Goal: Task Accomplishment & Management: Manage account settings

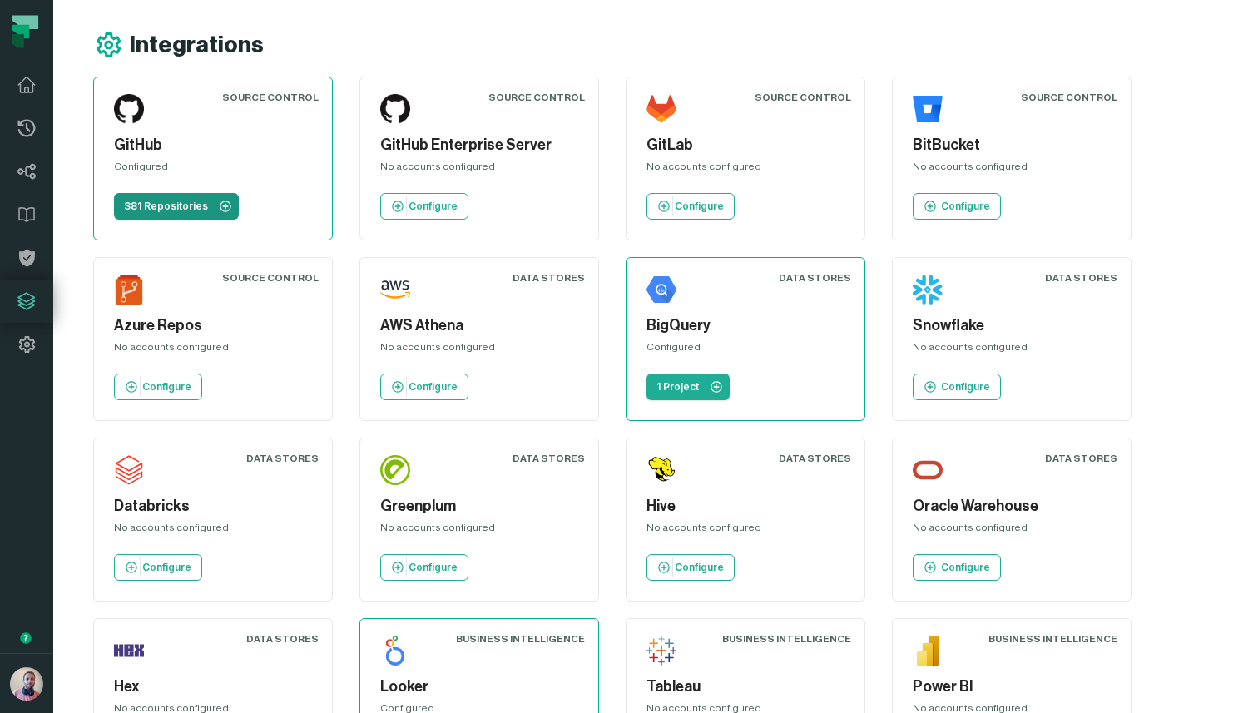
click at [181, 198] on link "381 Repositories" at bounding box center [176, 206] width 125 height 27
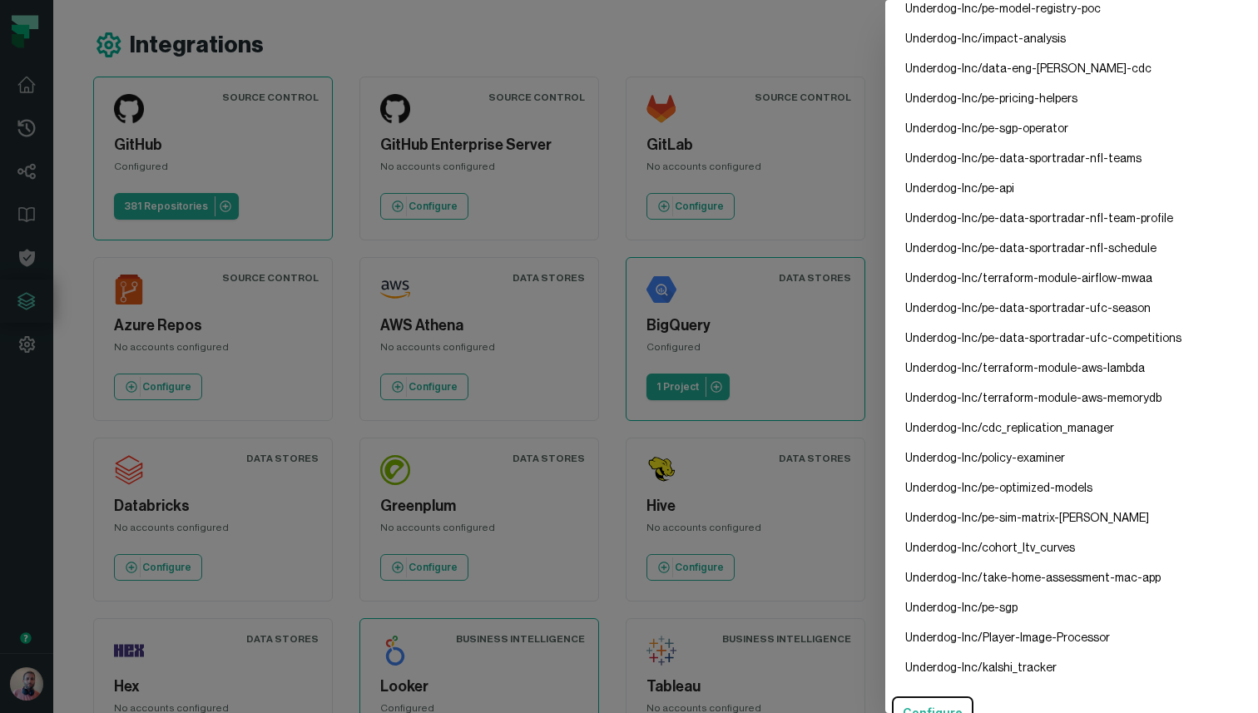
scroll to position [10833, 0]
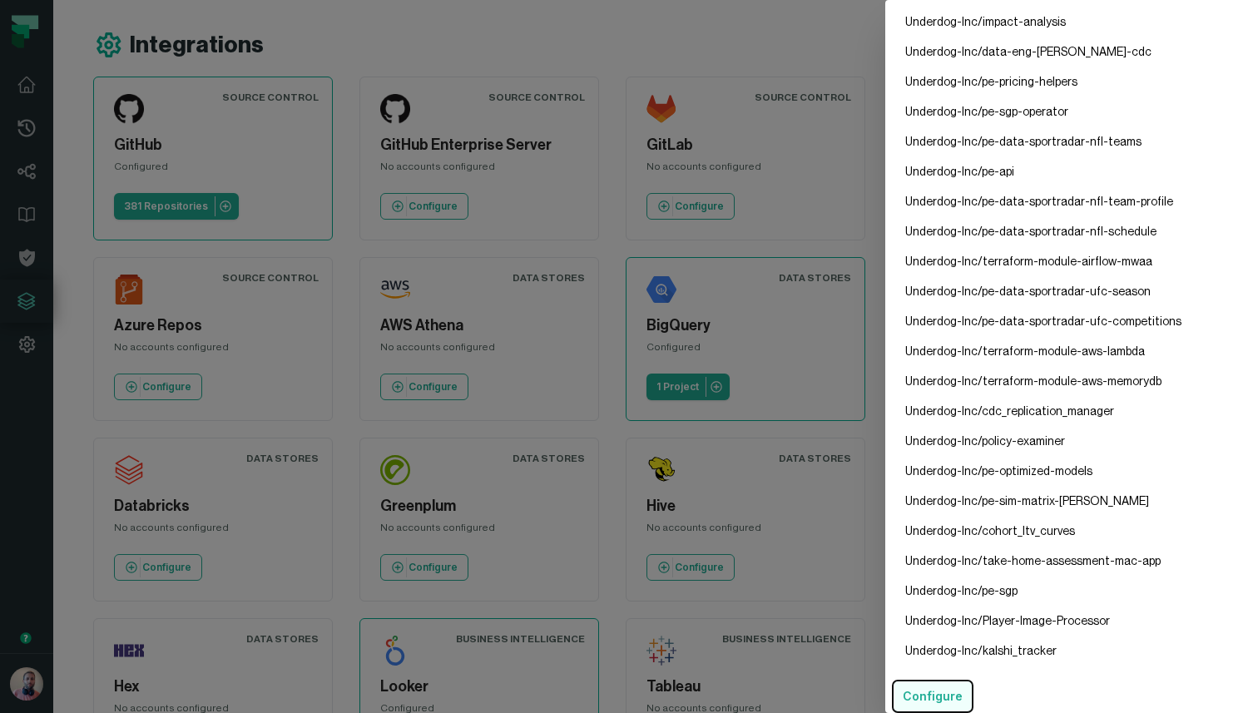
click at [924, 689] on button "Configure" at bounding box center [933, 696] width 82 height 33
click at [977, 141] on li "Underdog-Inc/pe-data-sportradar-nfl-teams" at bounding box center [1071, 142] width 359 height 30
click at [968, 22] on li "Underdog-Inc/impact-analysis" at bounding box center [1071, 22] width 359 height 30
drag, startPoint x: 976, startPoint y: 21, endPoint x: 908, endPoint y: 26, distance: 67.6
click at [908, 26] on li "Underdog-Inc/impact-analysis" at bounding box center [1071, 22] width 359 height 30
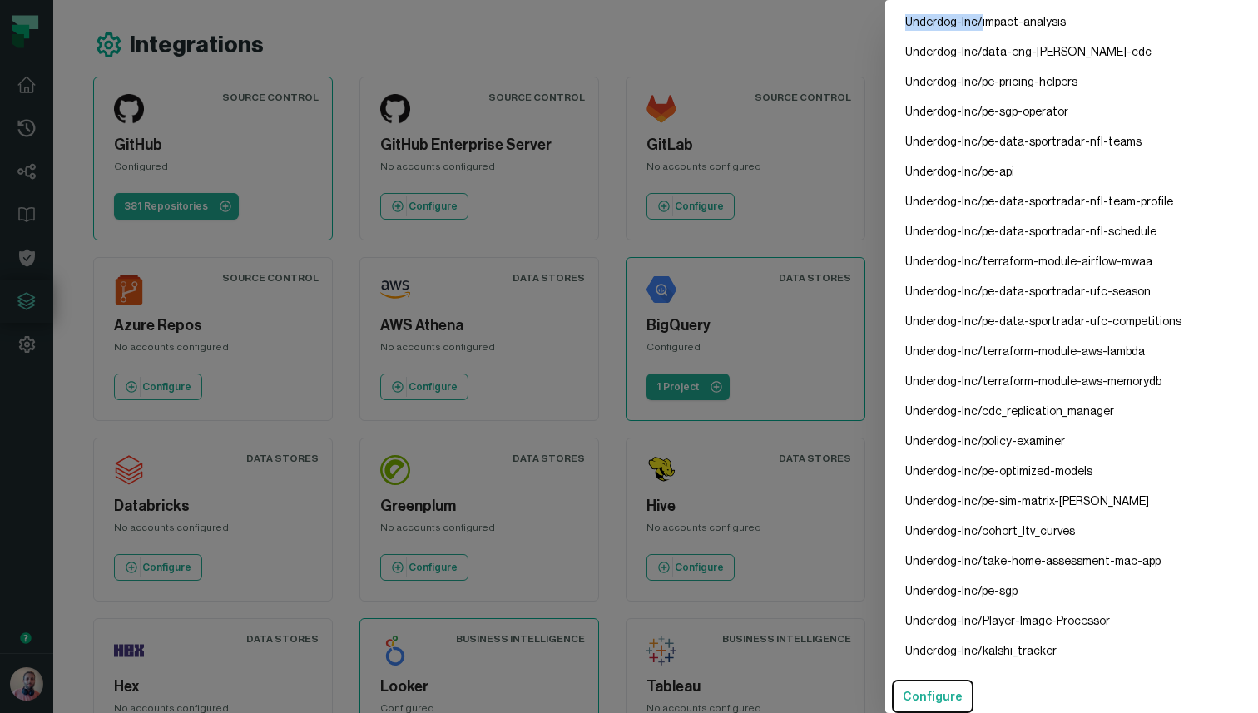
copy li "Underdog-Inc/"
click at [1032, 82] on li "Underdog-Inc/pe-pricing-helpers" at bounding box center [1071, 82] width 359 height 30
click at [918, 693] on button "Configure" at bounding box center [933, 696] width 82 height 33
click at [951, 22] on li "Underdog-Inc/impact-analysis" at bounding box center [1071, 22] width 359 height 30
click at [885, 62] on dialog "GitHub Config Configured Repositories Underdog-Inc/api Underdog-Inc/ios Underdo…" at bounding box center [1071, 356] width 373 height 713
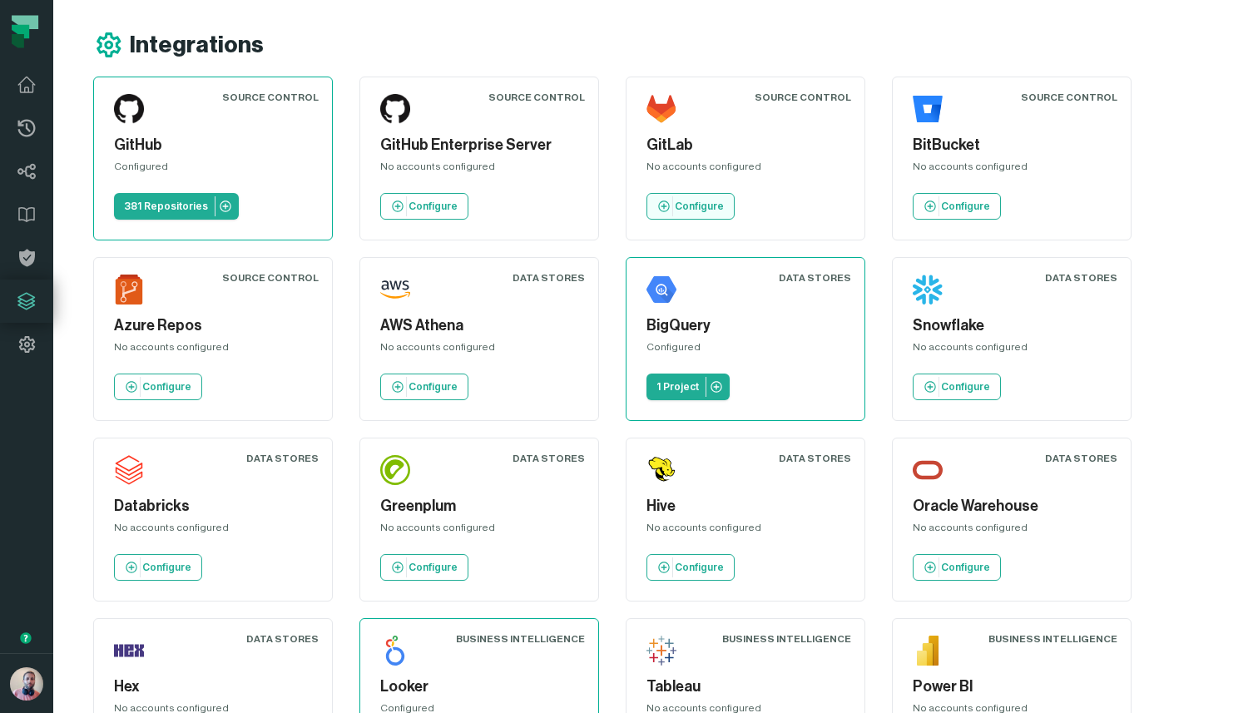
click at [685, 208] on p "Configure" at bounding box center [699, 206] width 49 height 13
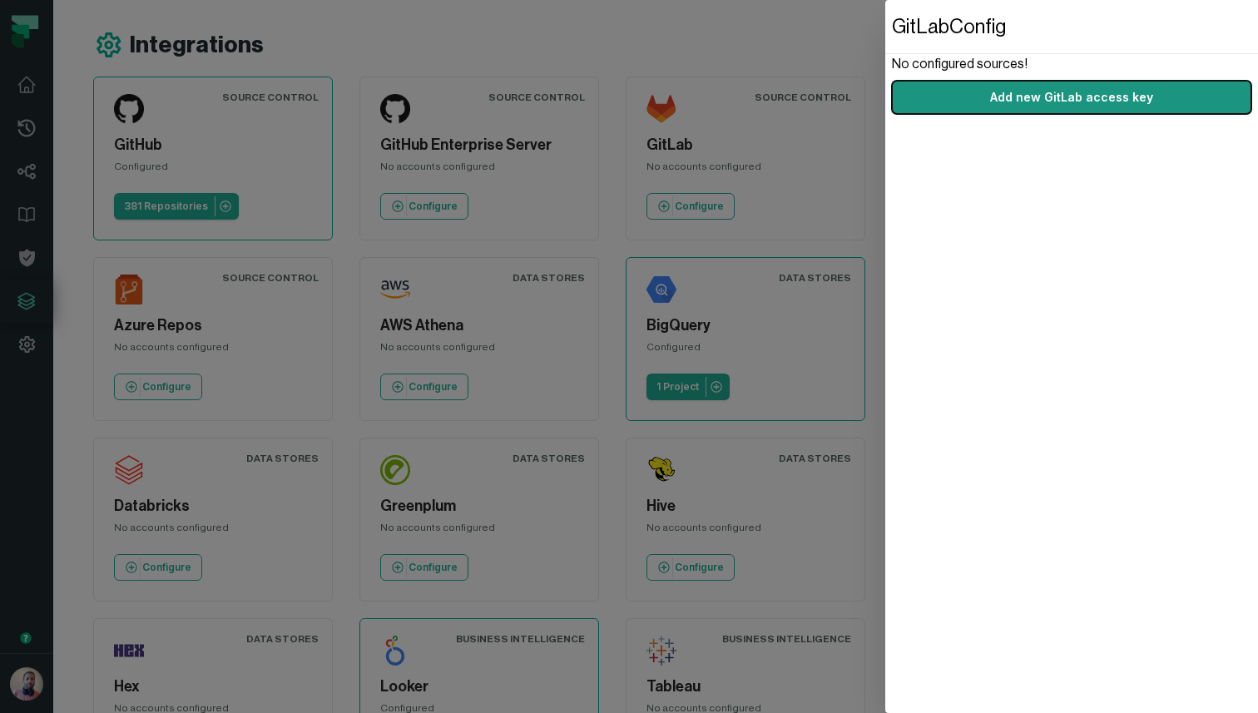
click at [1085, 106] on button "Add new GitLab access key" at bounding box center [1071, 97] width 359 height 33
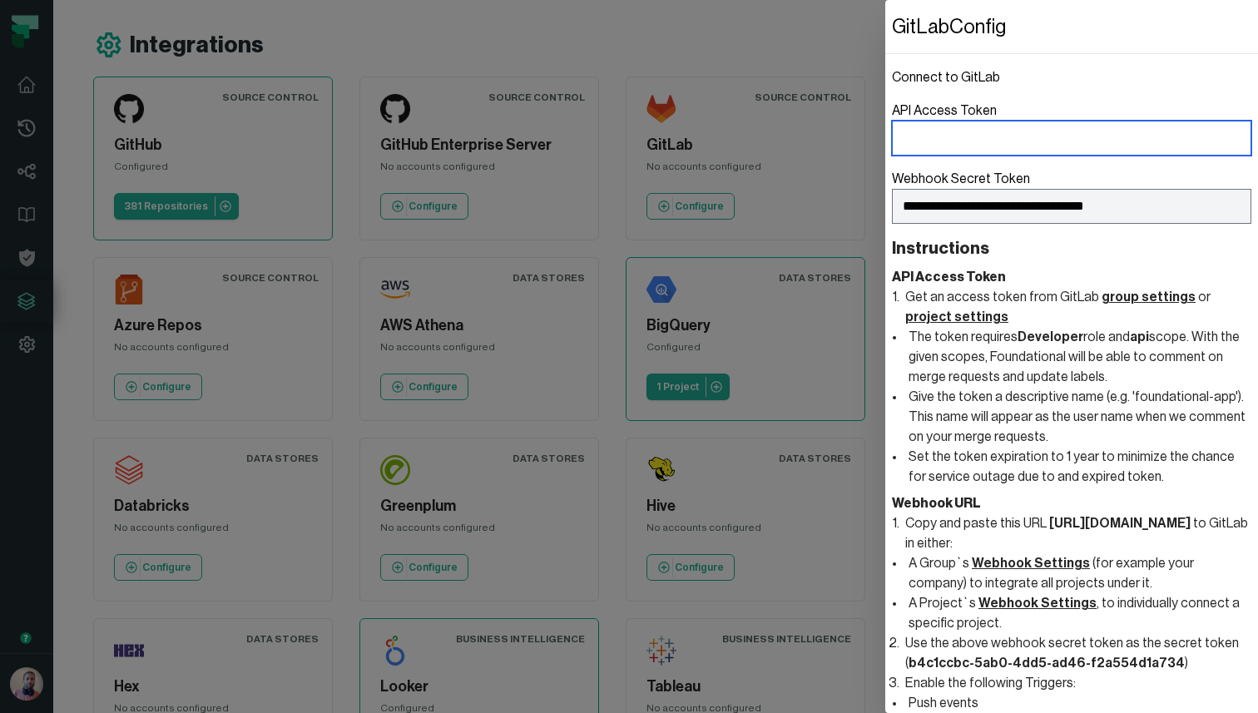
click at [981, 126] on input "API Access Token" at bounding box center [1071, 138] width 359 height 35
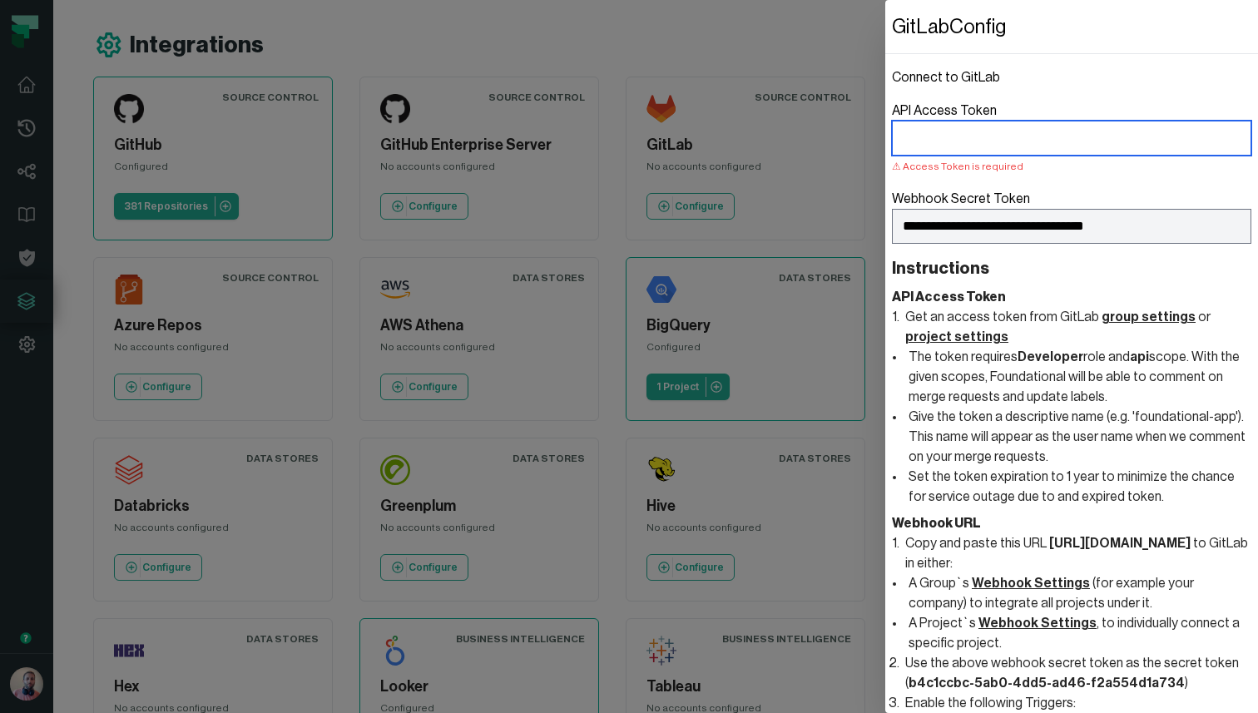
click at [995, 138] on input "API Access Token Access Token is required" at bounding box center [1071, 138] width 359 height 35
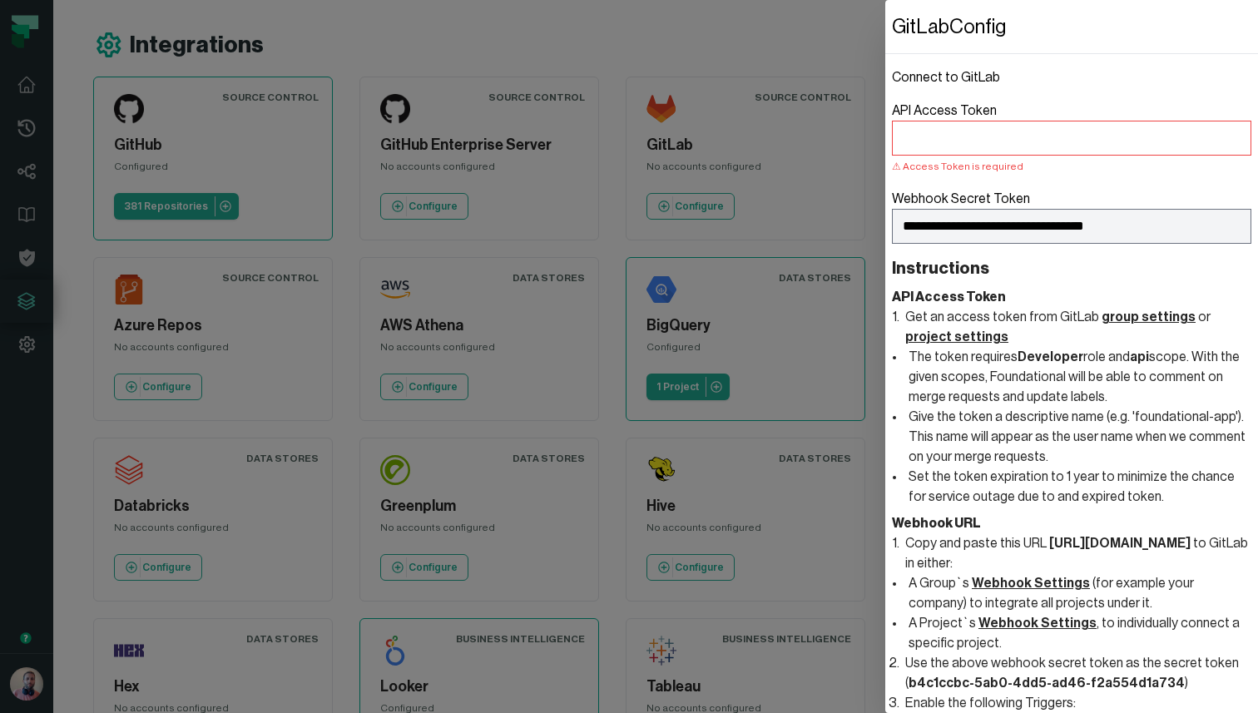
click at [885, 52] on dialog "**********" at bounding box center [1071, 356] width 373 height 713
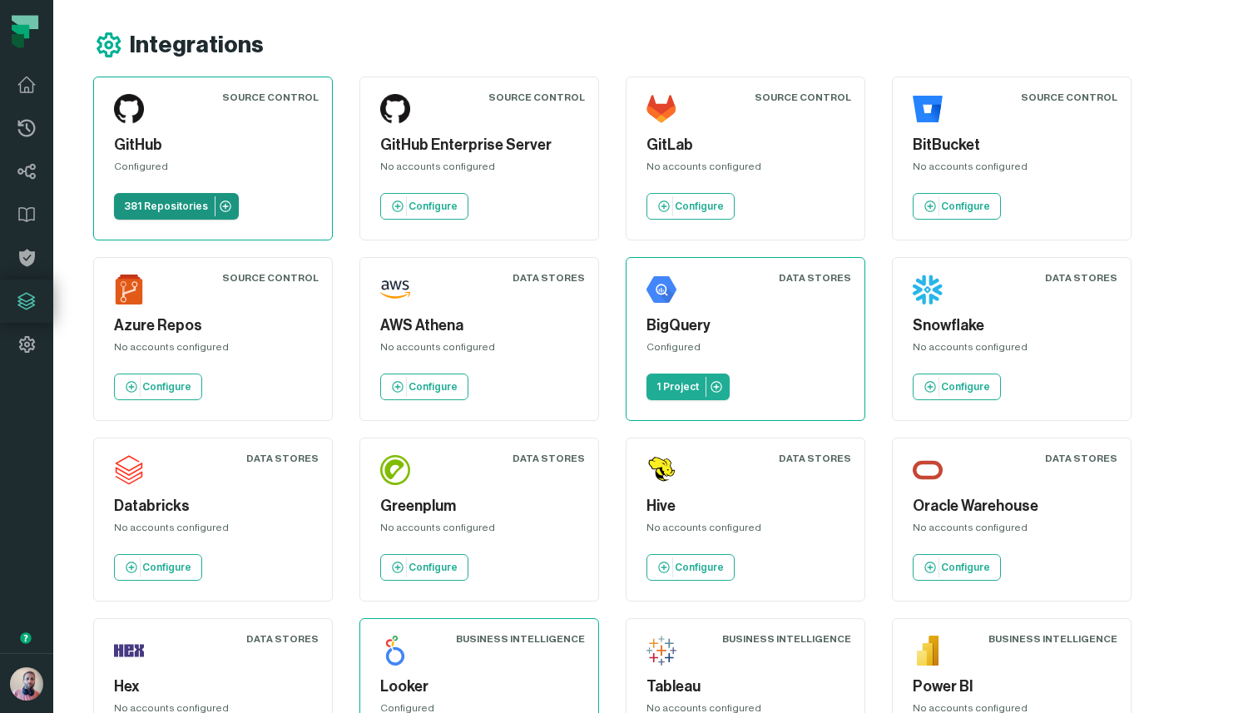
click at [181, 202] on p "381 Repositories" at bounding box center [166, 206] width 84 height 13
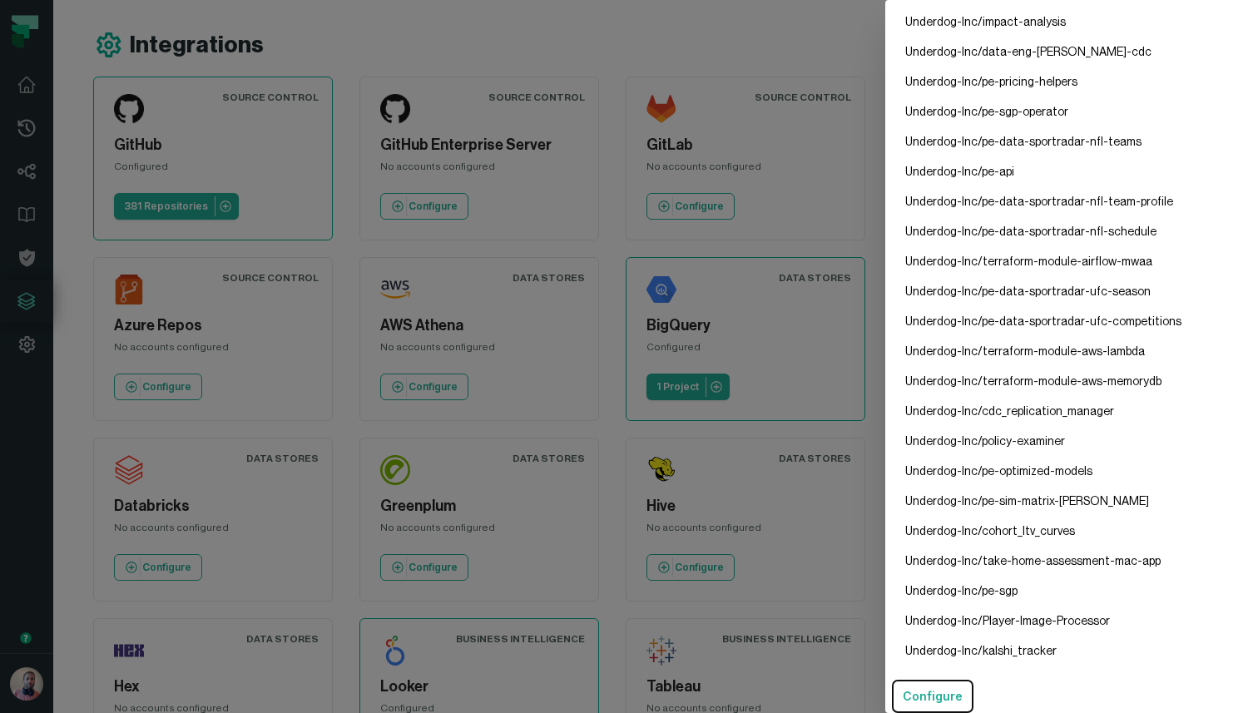
scroll to position [10833, 0]
drag, startPoint x: 972, startPoint y: 20, endPoint x: 905, endPoint y: 26, distance: 67.6
click at [905, 26] on li "Underdog-Inc/impact-analysis" at bounding box center [1071, 22] width 359 height 30
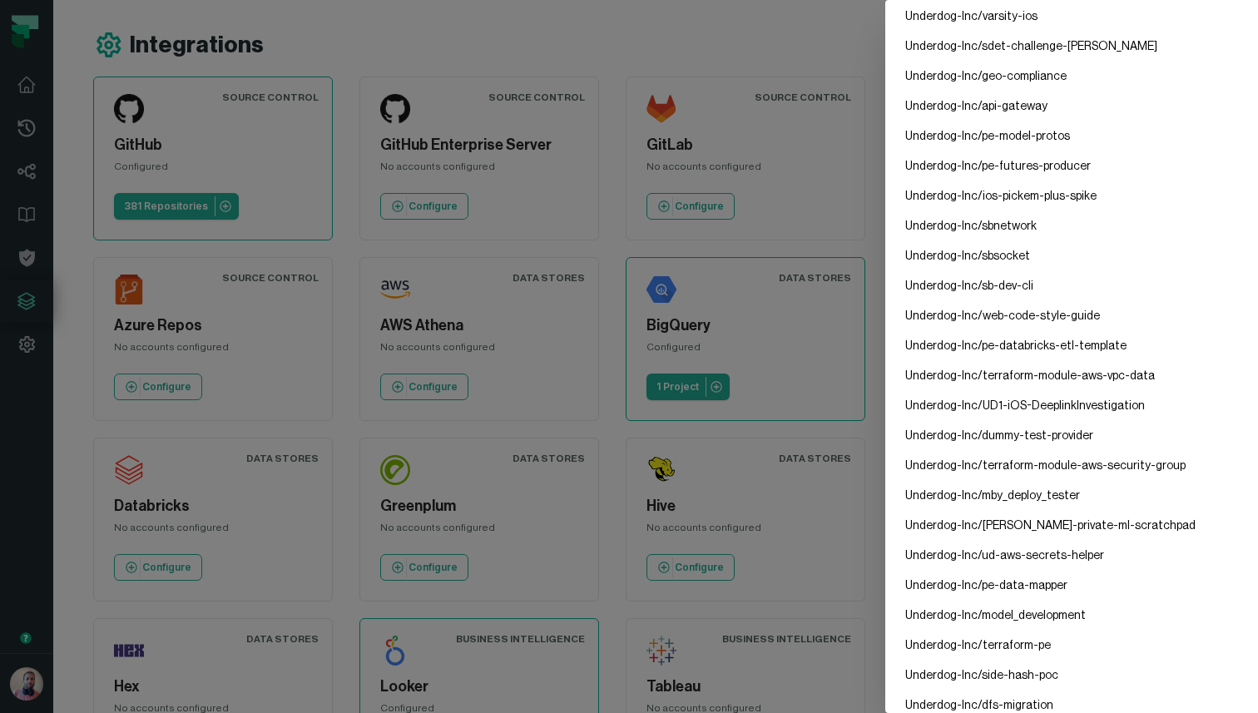
scroll to position [7508, 0]
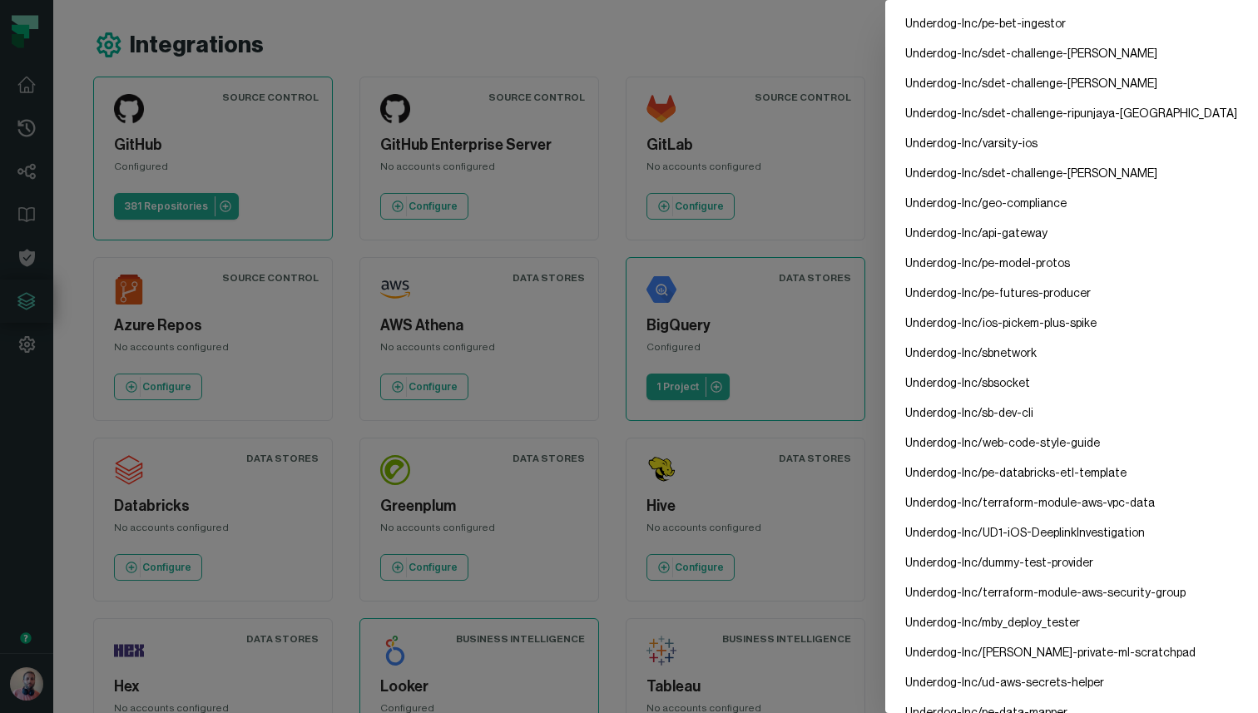
click at [885, 37] on dialog "GitHub Config Configured Repositories Underdog-Inc/api Underdog-Inc/ios Underdo…" at bounding box center [1071, 356] width 373 height 713
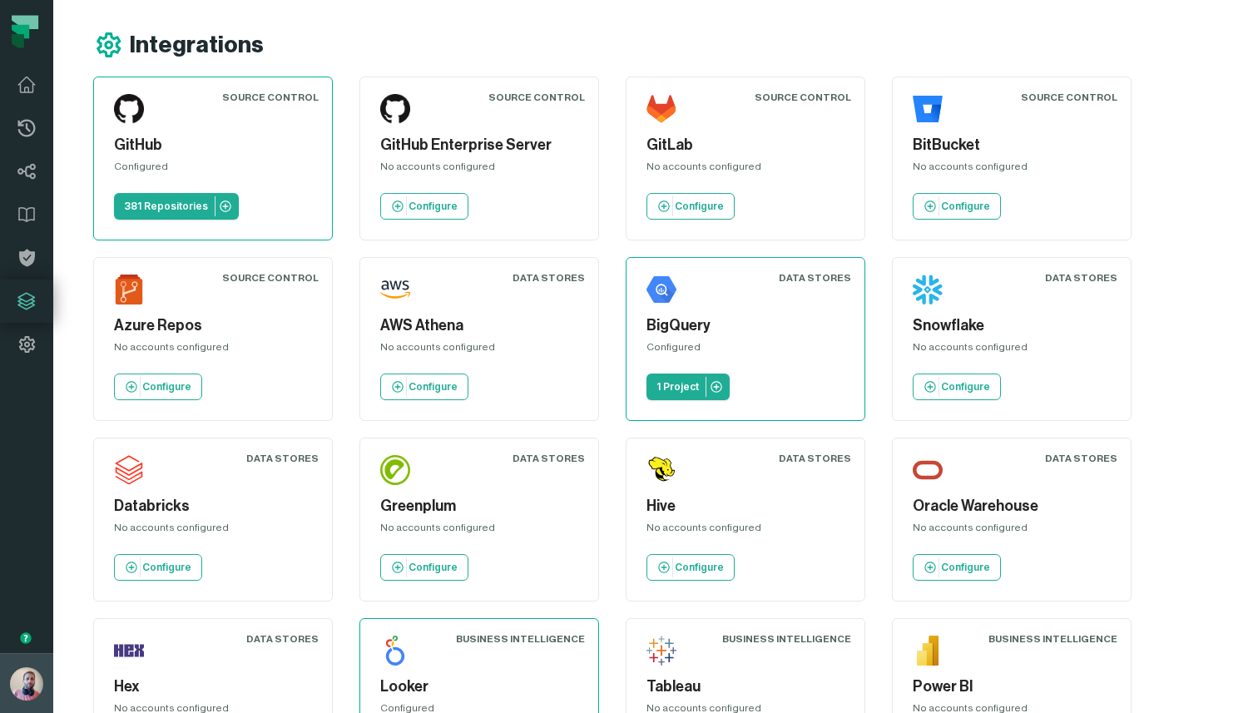
click at [23, 683] on img "button" at bounding box center [26, 683] width 33 height 33
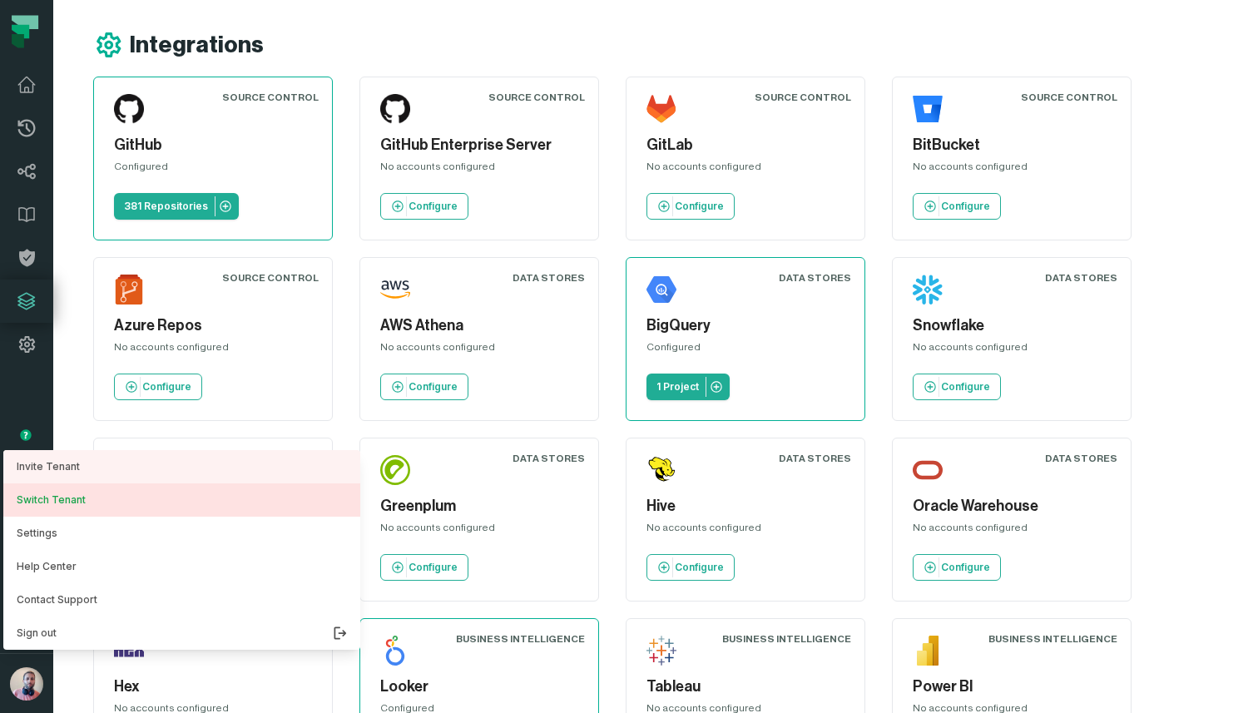
click at [91, 487] on button "Switch Tenant" at bounding box center [181, 499] width 357 height 33
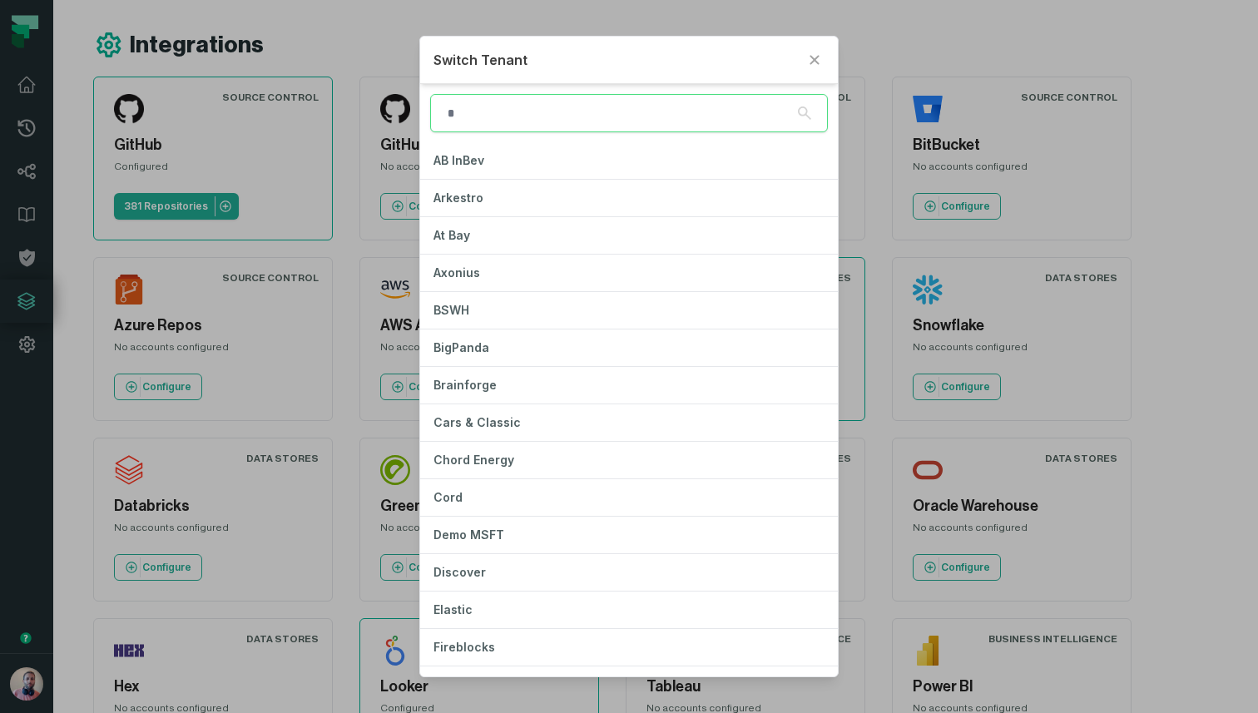
click at [484, 114] on input "search" at bounding box center [629, 113] width 398 height 38
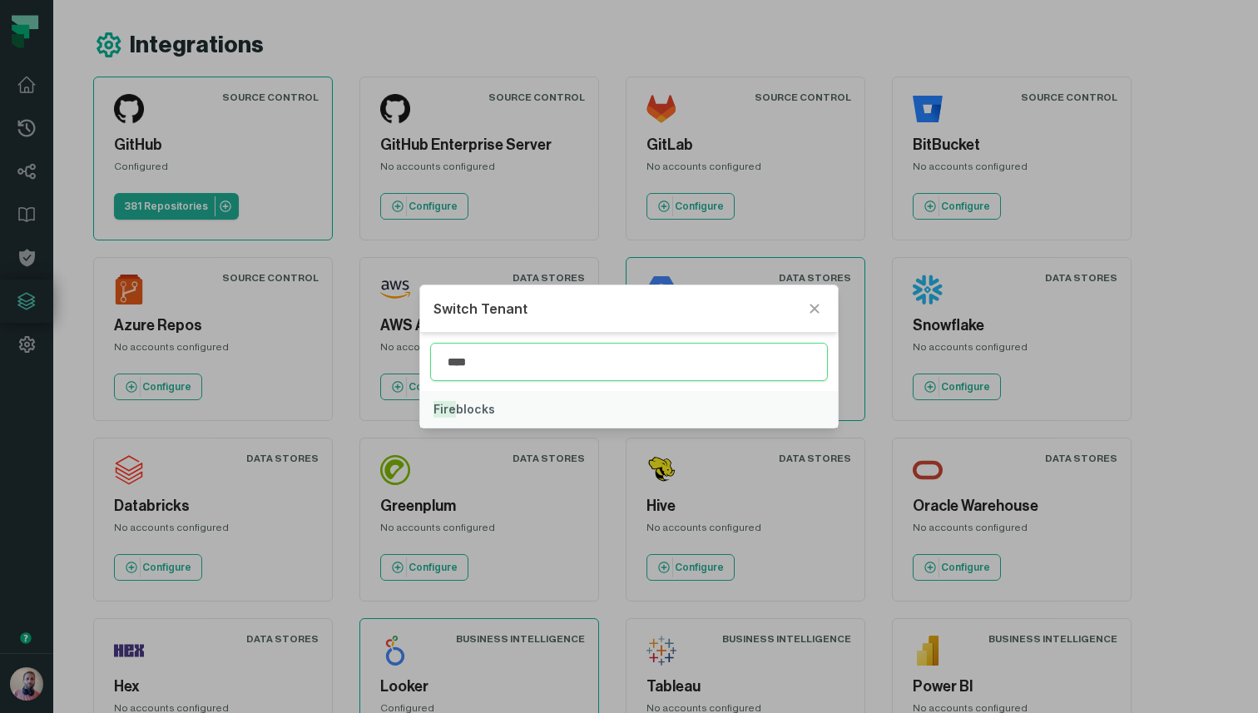
type input "****"
click at [460, 403] on span "Fire blocks" at bounding box center [464, 409] width 62 height 14
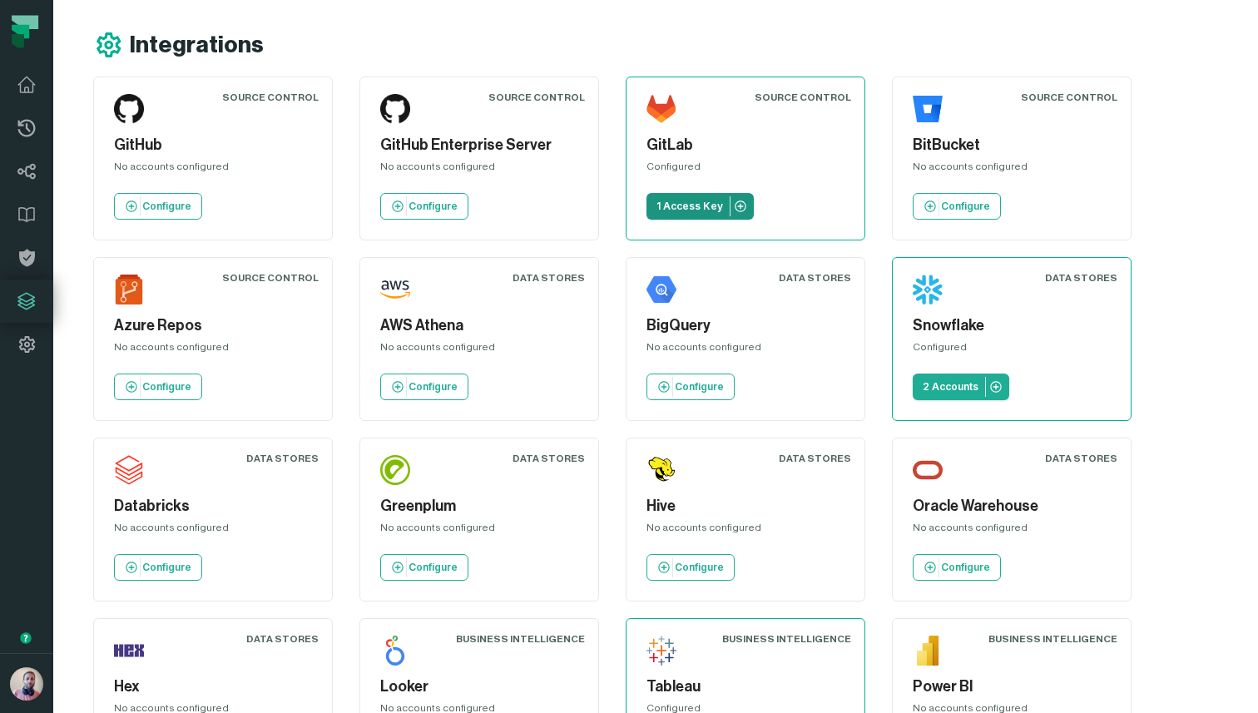
click at [689, 205] on p "1 Access Key" at bounding box center [689, 206] width 67 height 13
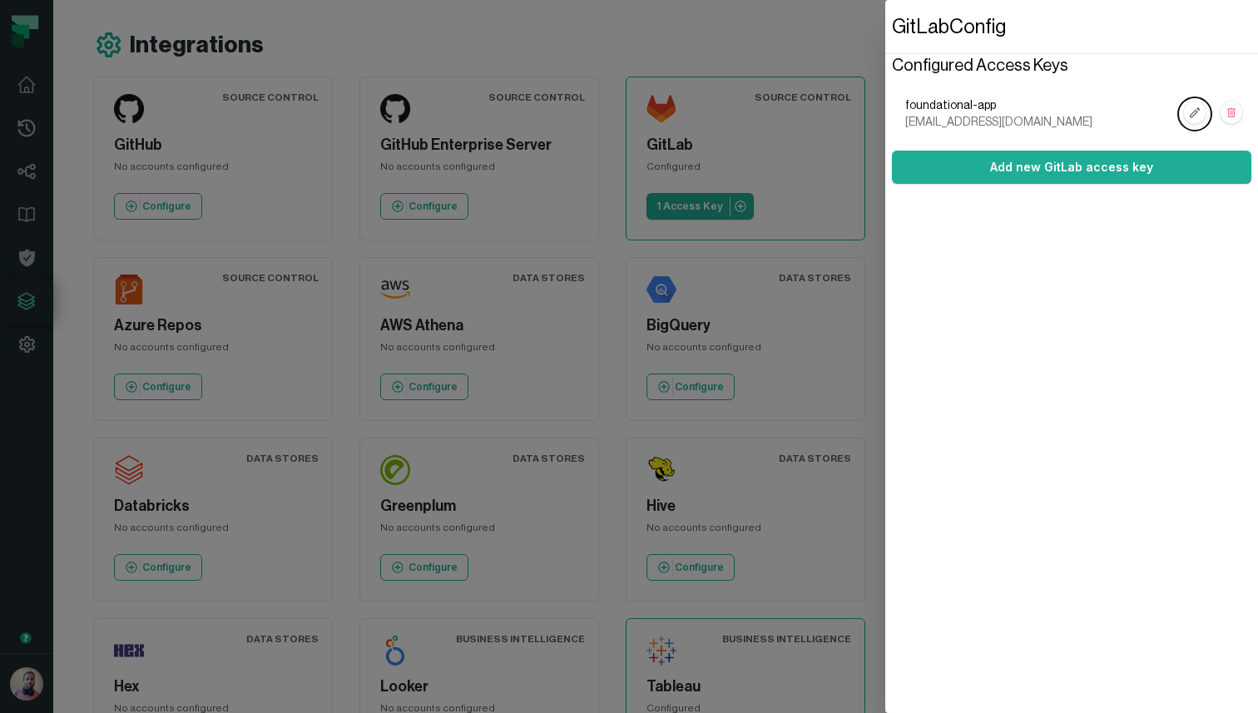
click at [1141, 120] on span "project_39060256_bot_0eaec24f1520c261d483a79514f16c31@noreply.gitlab.com" at bounding box center [1040, 122] width 270 height 17
click at [983, 102] on span "foundational-app" at bounding box center [1040, 105] width 270 height 17
click at [1199, 108] on rect "button" at bounding box center [1195, 113] width 22 height 22
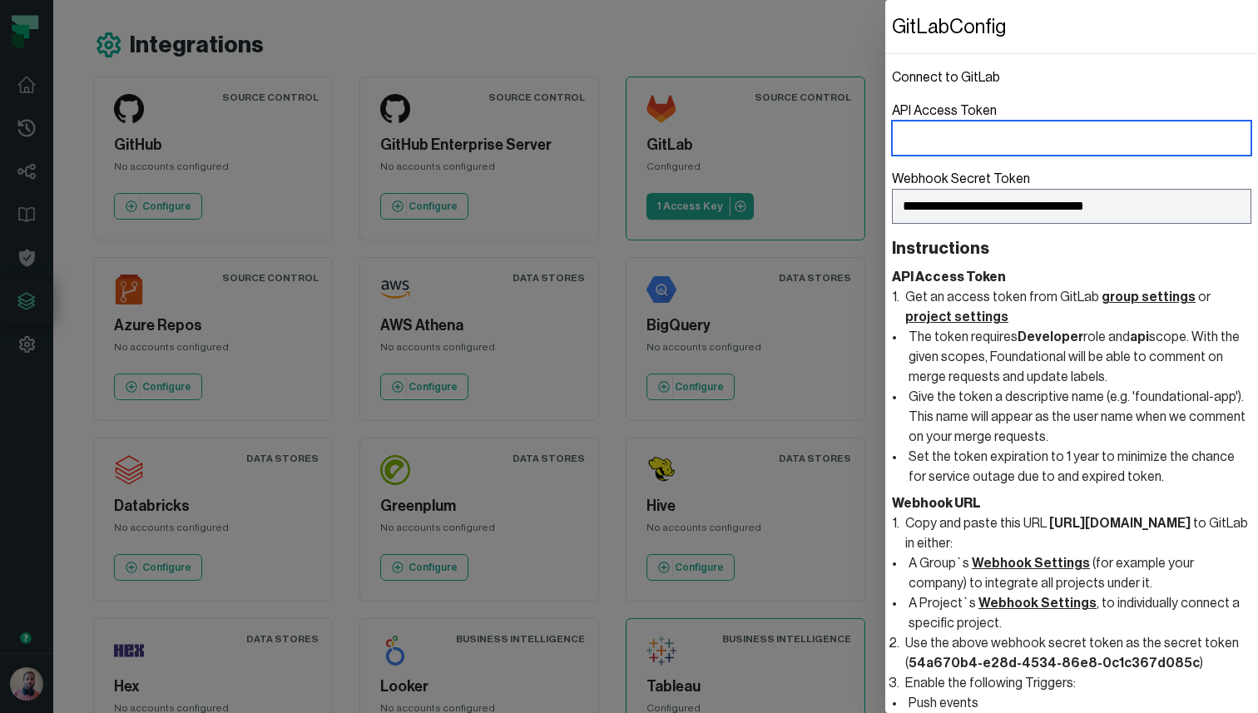
click at [1043, 141] on input "API Access Token" at bounding box center [1071, 138] width 359 height 35
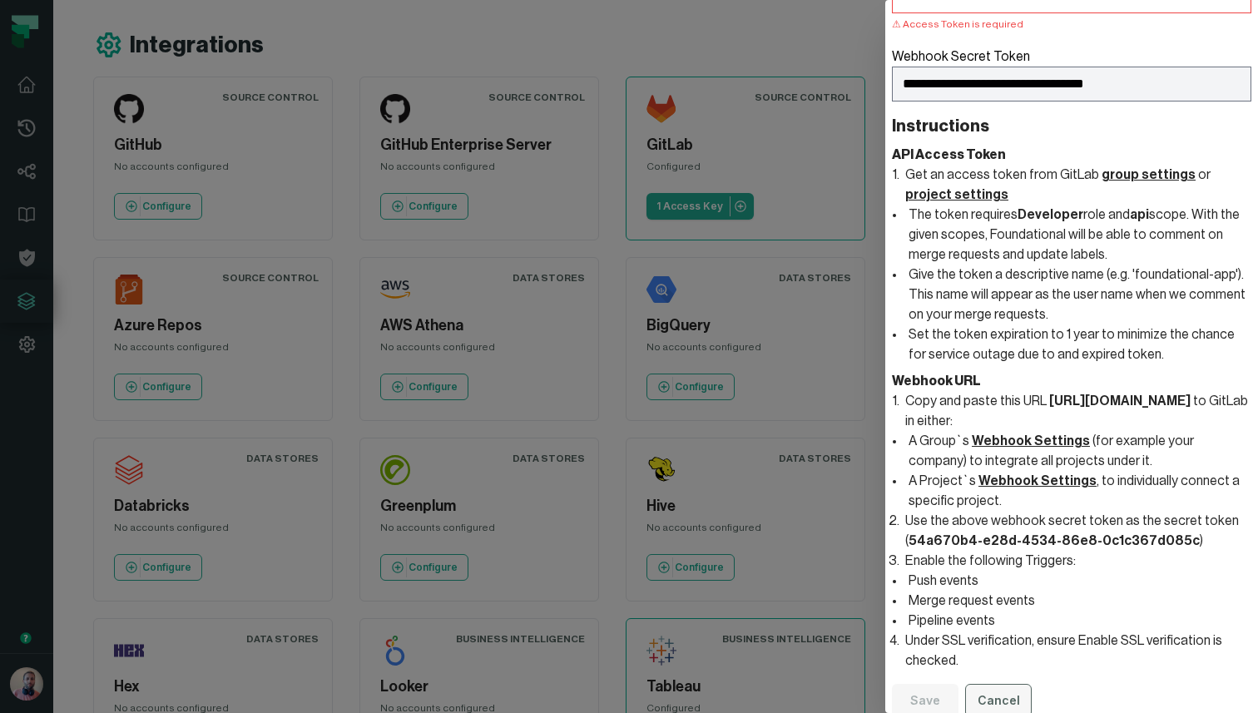
click at [1002, 684] on button "Cancel" at bounding box center [998, 700] width 67 height 33
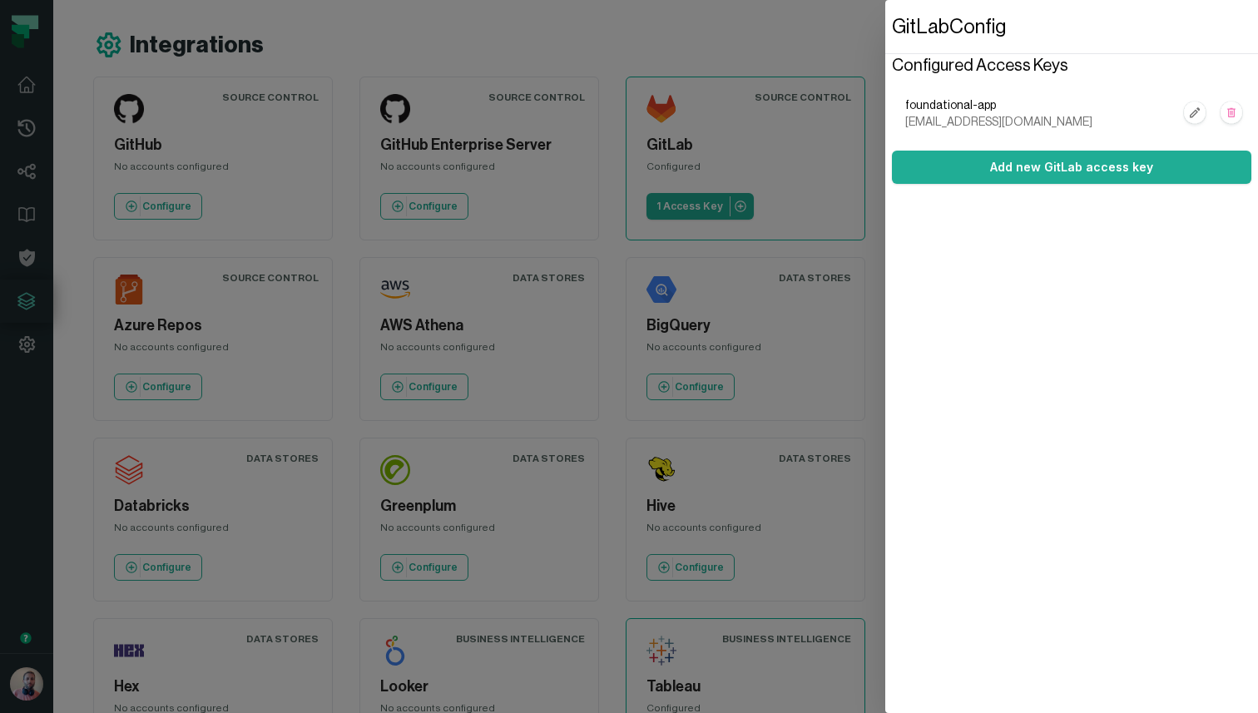
click at [917, 114] on span "project_39060256_bot_0eaec24f1520c261d483a79514f16c31@noreply.gitlab.com" at bounding box center [1040, 122] width 270 height 17
click at [885, 37] on dialog "GitLab Config Configured Access Keys foundational-app project_39060256_bot_0eae…" at bounding box center [1071, 356] width 373 height 713
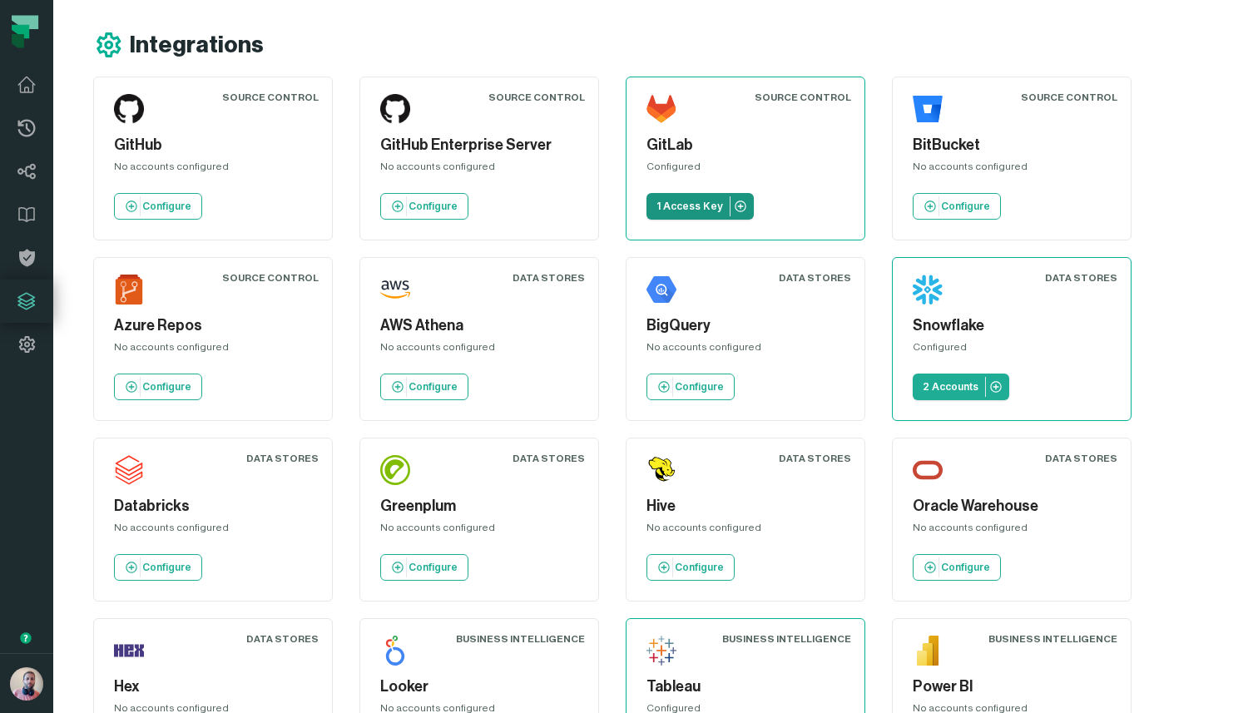
click at [685, 207] on p "1 Access Key" at bounding box center [689, 206] width 67 height 13
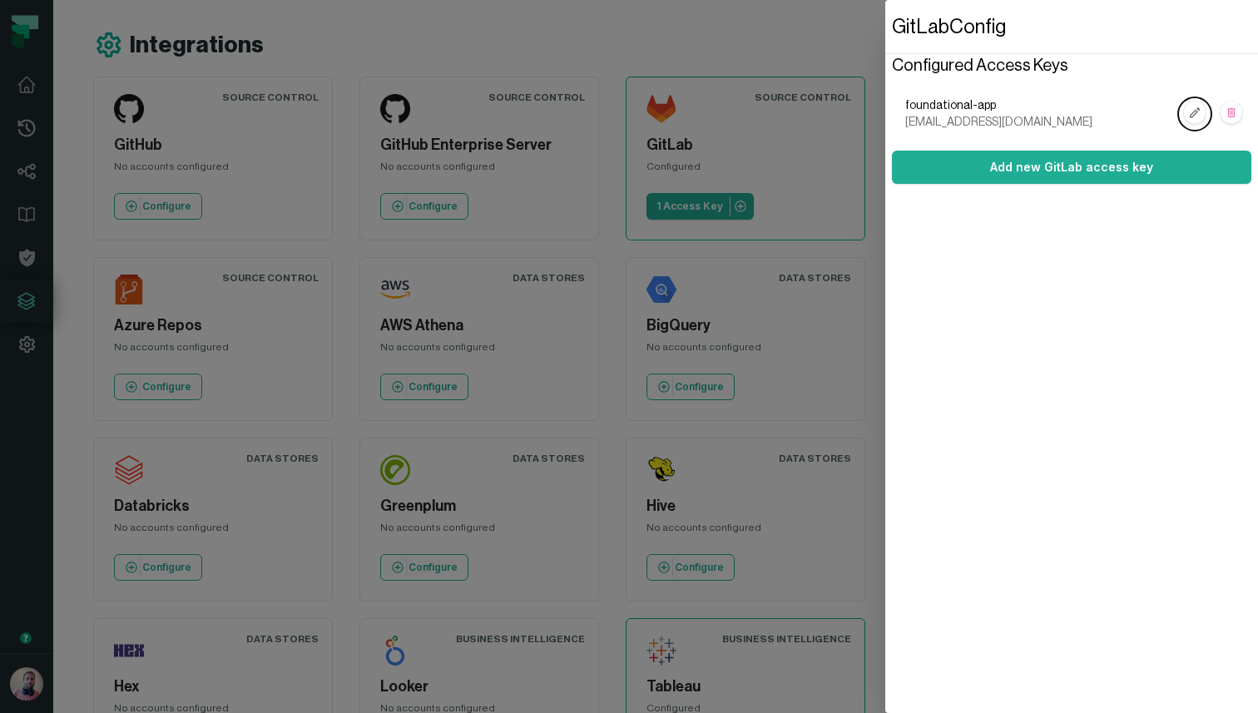
click at [961, 106] on span "foundational-app" at bounding box center [1040, 105] width 270 height 17
click at [1199, 115] on rect "button" at bounding box center [1195, 113] width 22 height 22
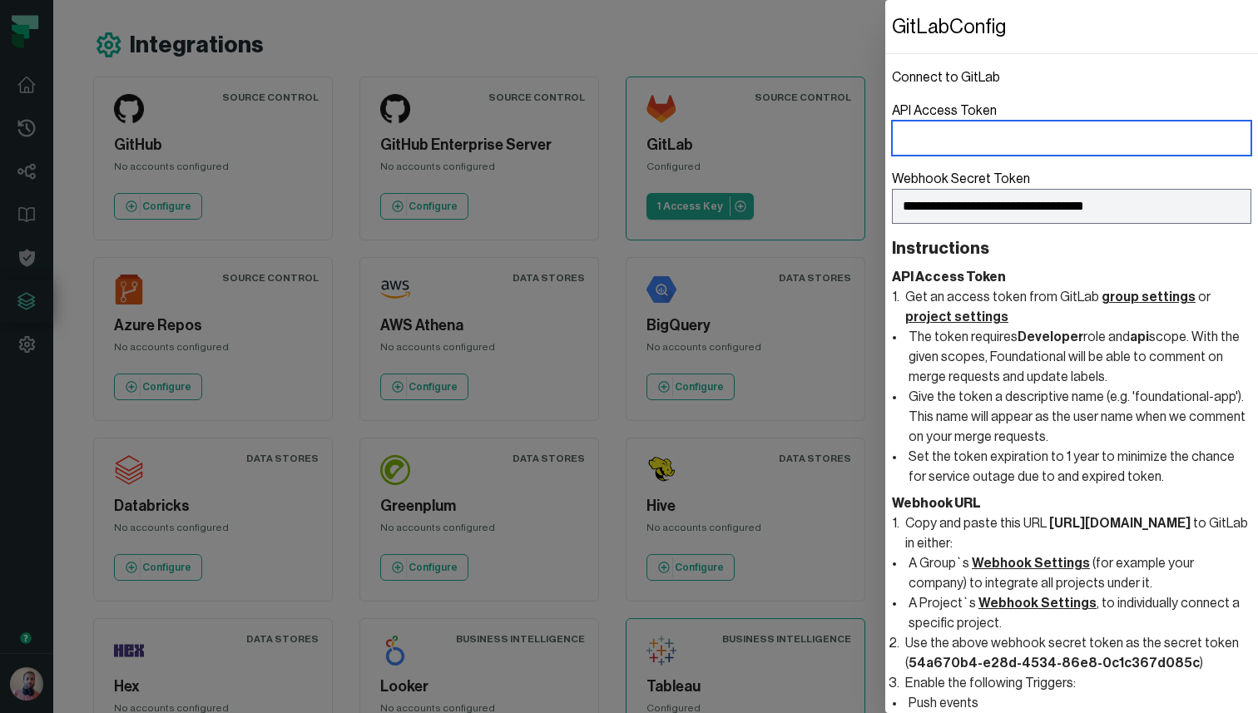
click at [1027, 146] on input "API Access Token" at bounding box center [1071, 138] width 359 height 35
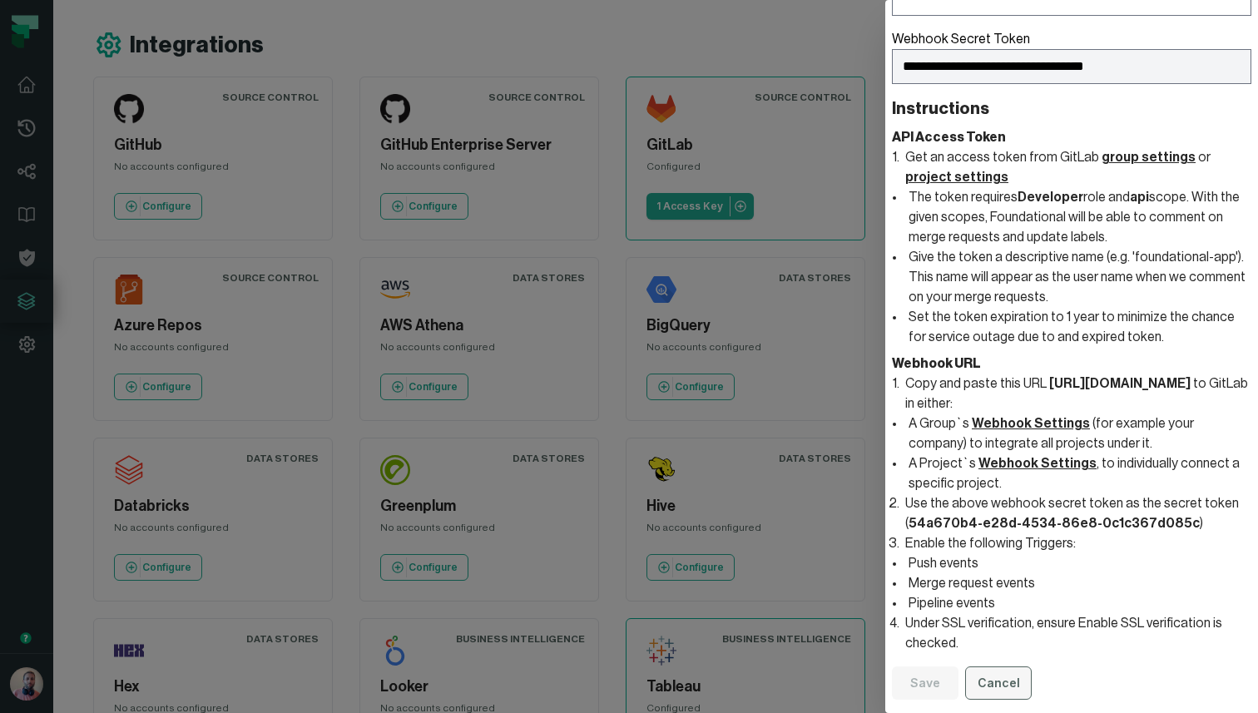
click at [993, 682] on button "Cancel" at bounding box center [998, 682] width 67 height 33
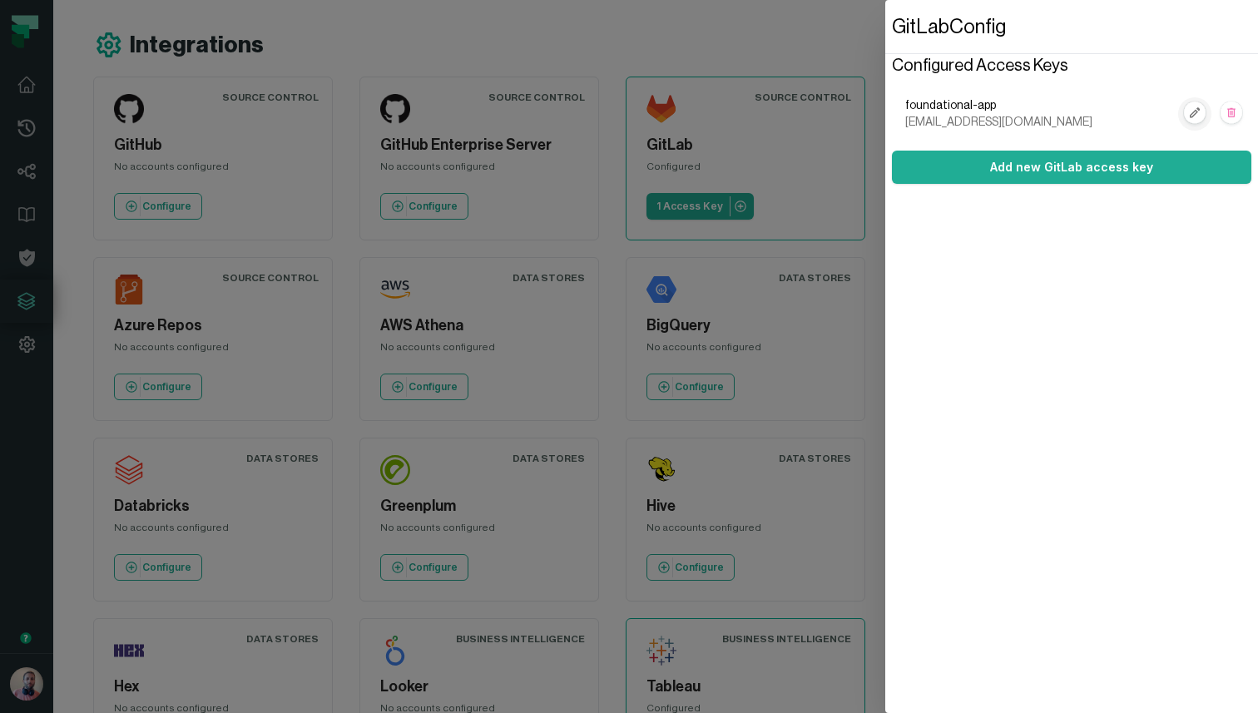
click at [1192, 111] on rect "button" at bounding box center [1195, 113] width 22 height 22
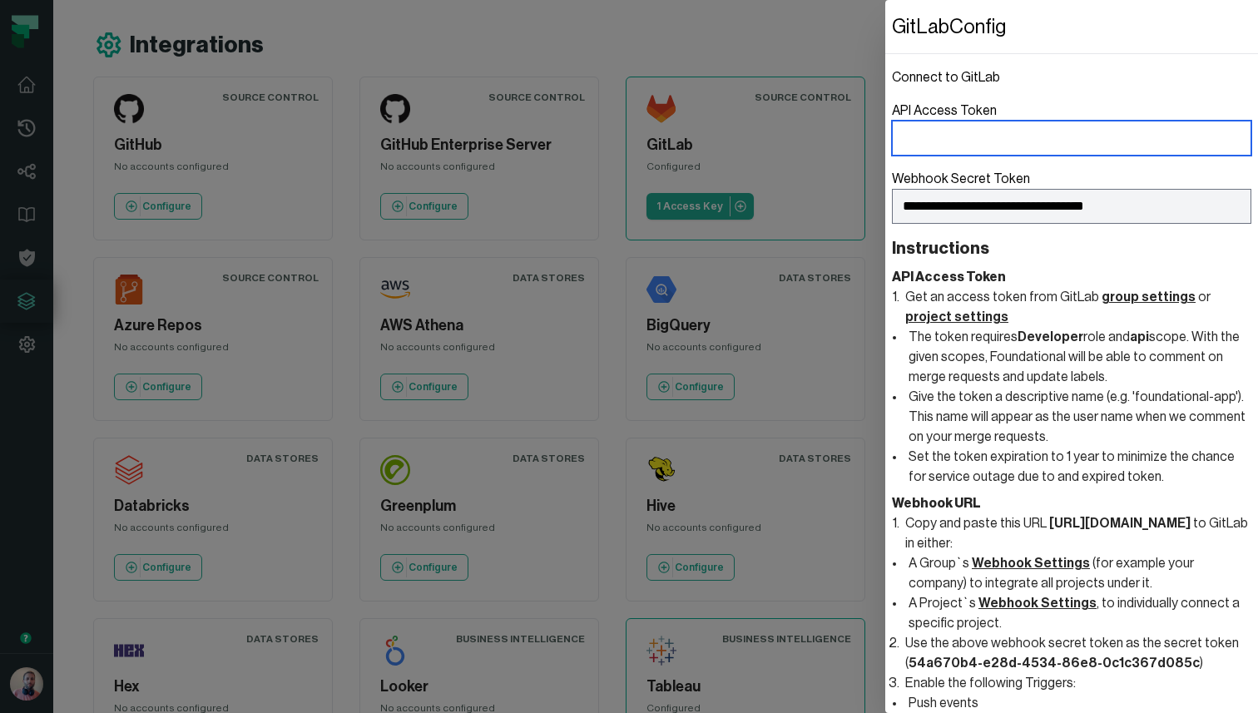
click at [1099, 138] on input "API Access Token" at bounding box center [1071, 138] width 359 height 35
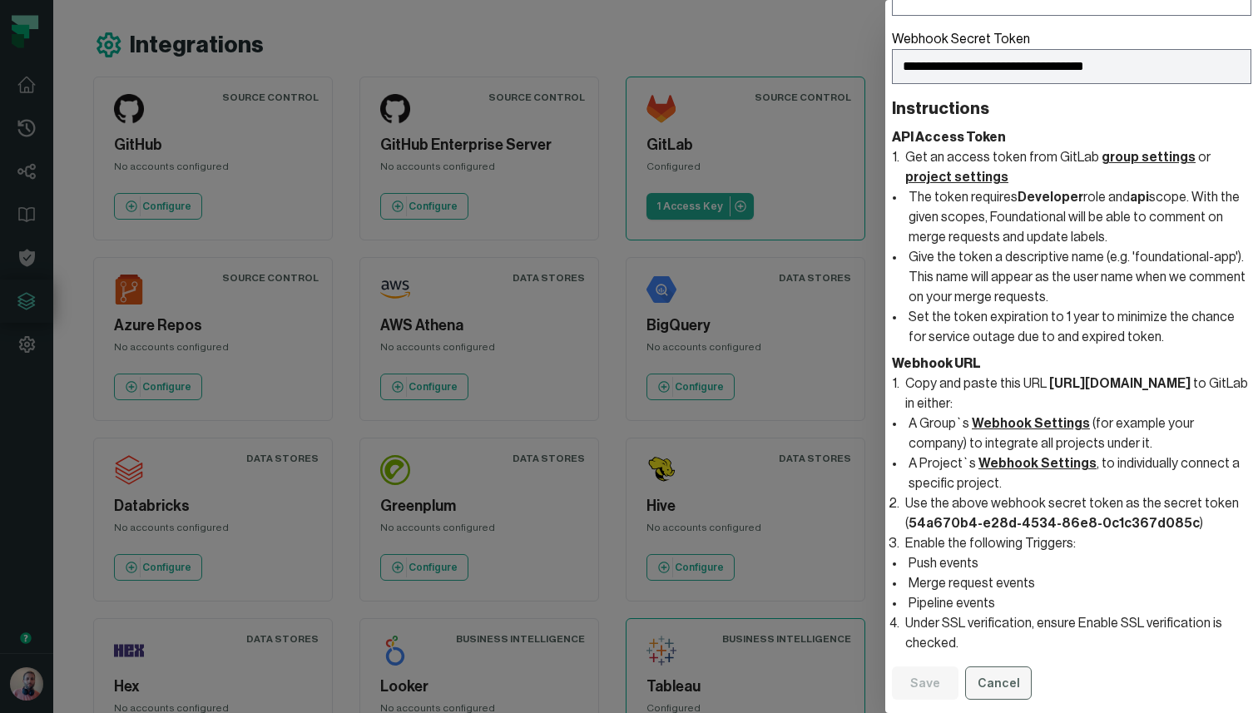
click at [997, 685] on button "Cancel" at bounding box center [998, 682] width 67 height 33
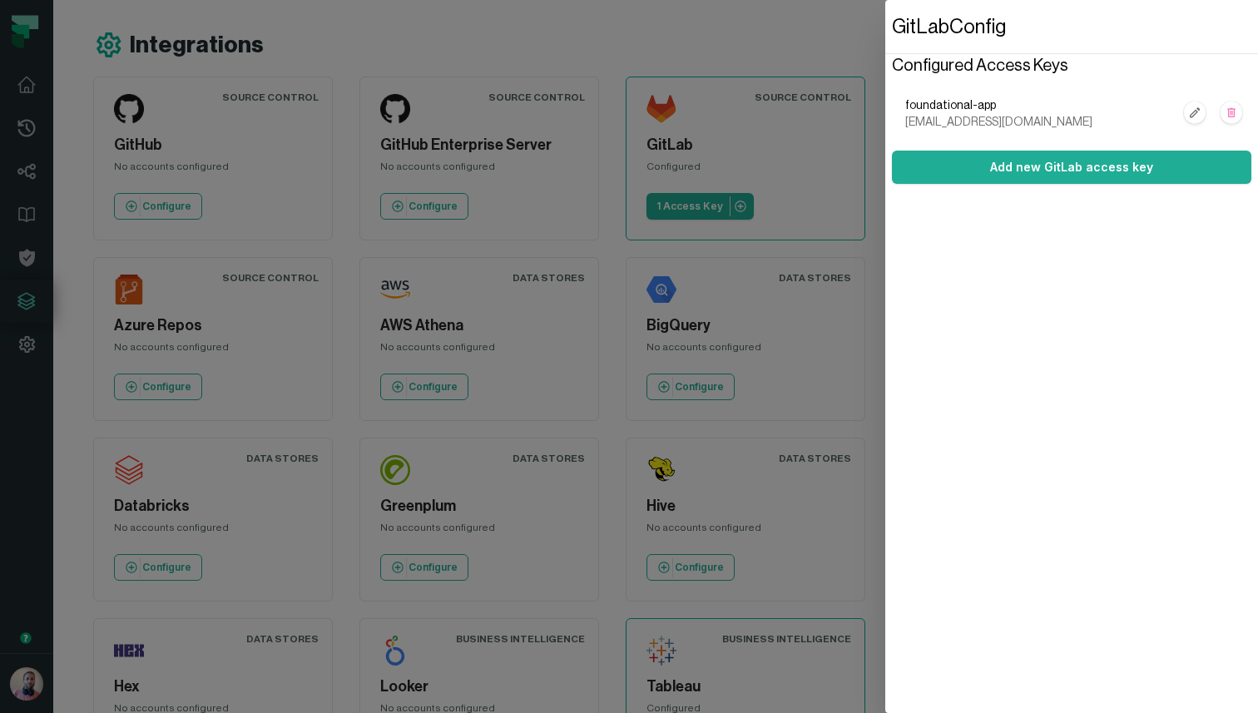
click at [885, 245] on dialog "GitLab Config Configured Access Keys foundational-app project_39060256_bot_0eae…" at bounding box center [1071, 356] width 373 height 713
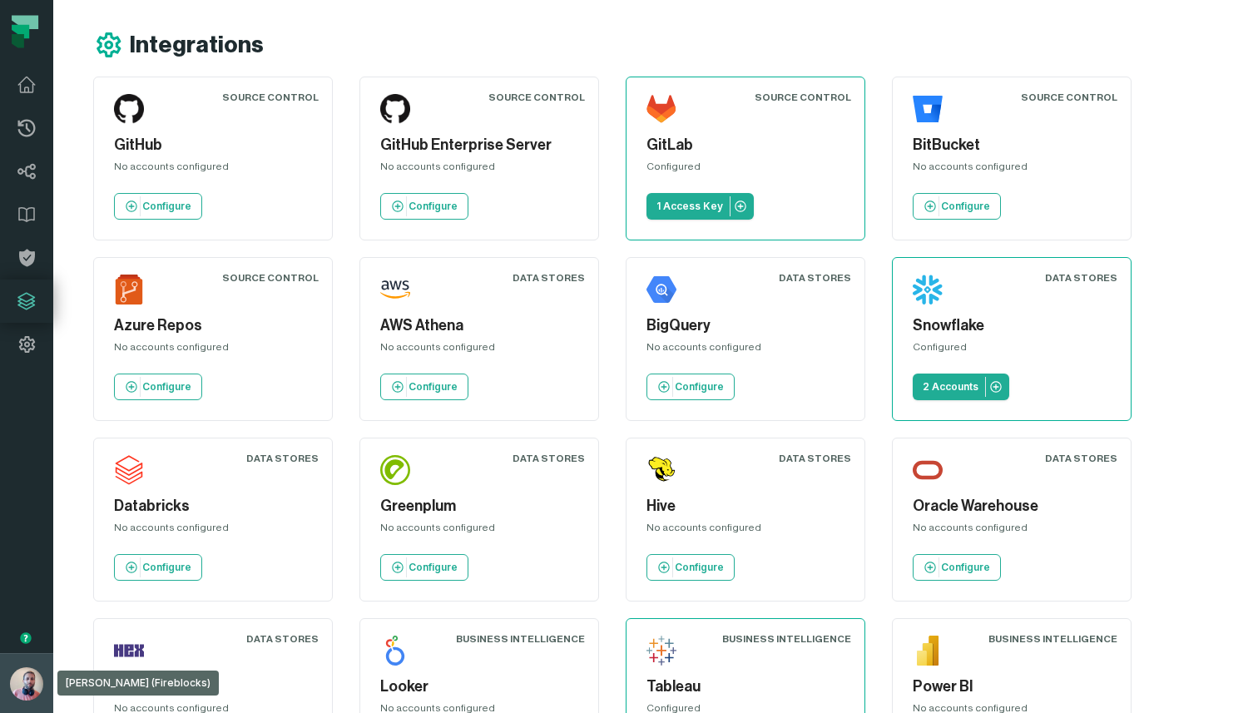
click at [17, 676] on img "button" at bounding box center [26, 683] width 33 height 33
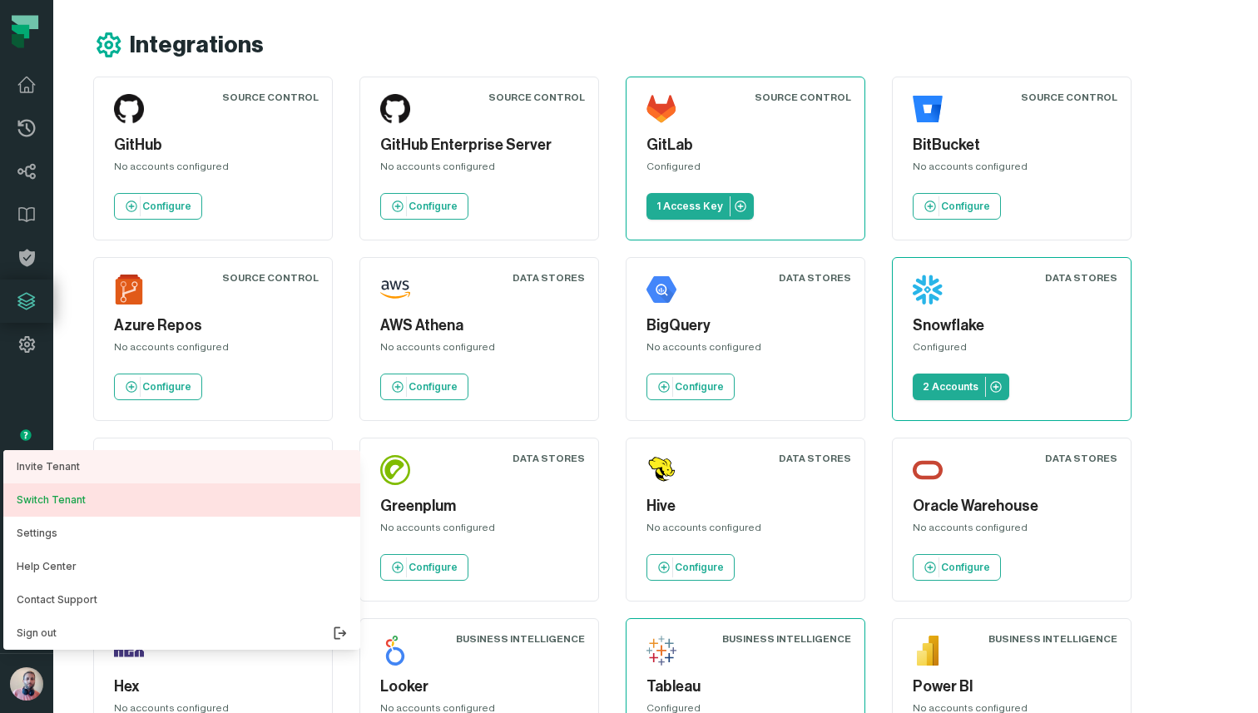
click at [85, 501] on button "Switch Tenant" at bounding box center [181, 499] width 357 height 33
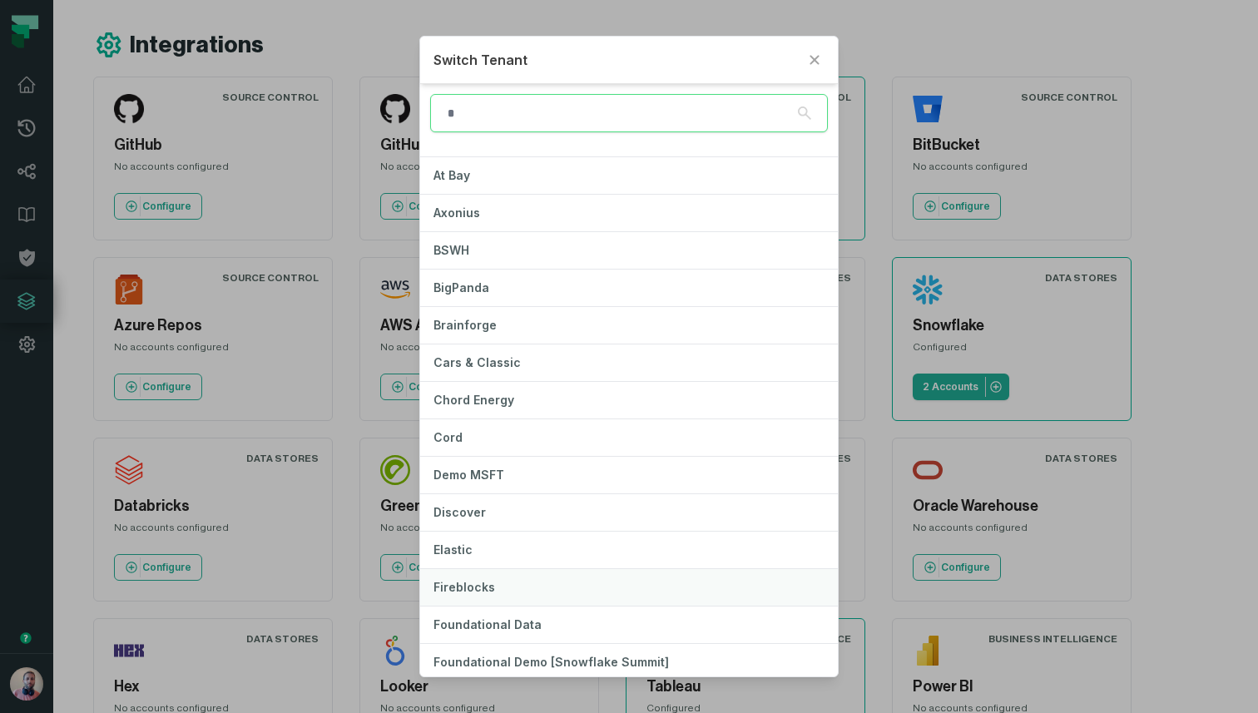
scroll to position [50, 0]
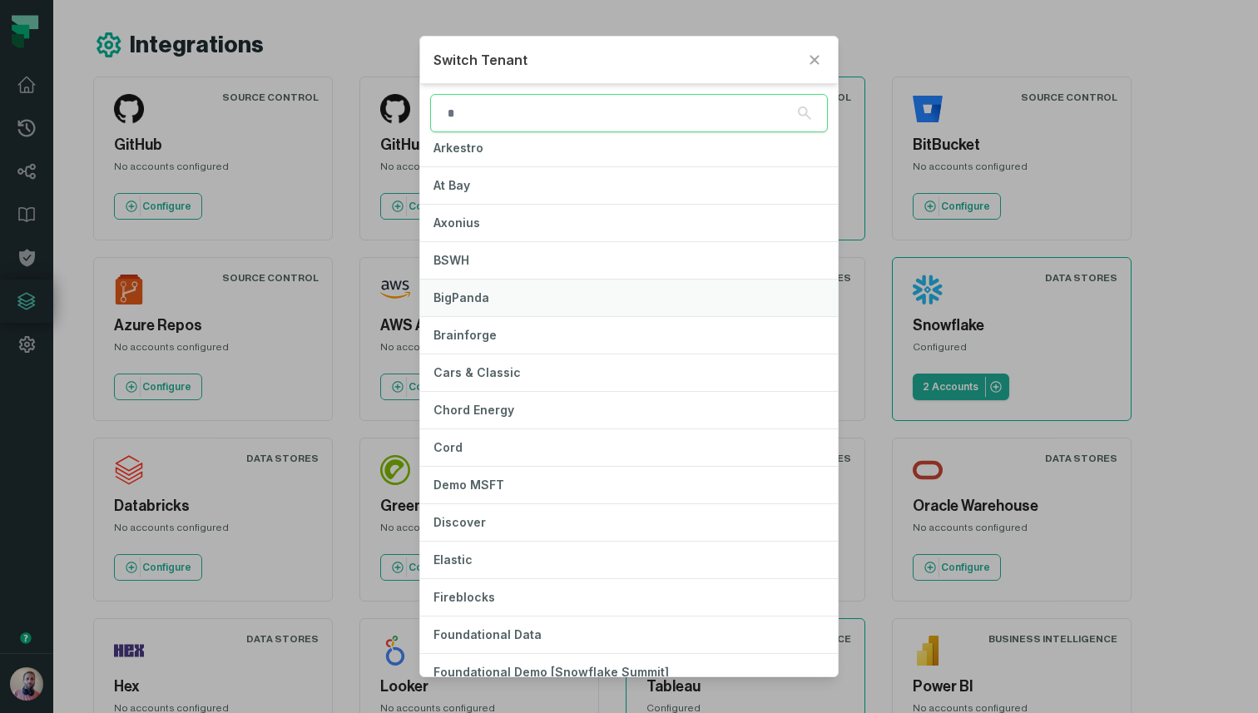
click at [519, 300] on button "BigPanda" at bounding box center [629, 297] width 418 height 37
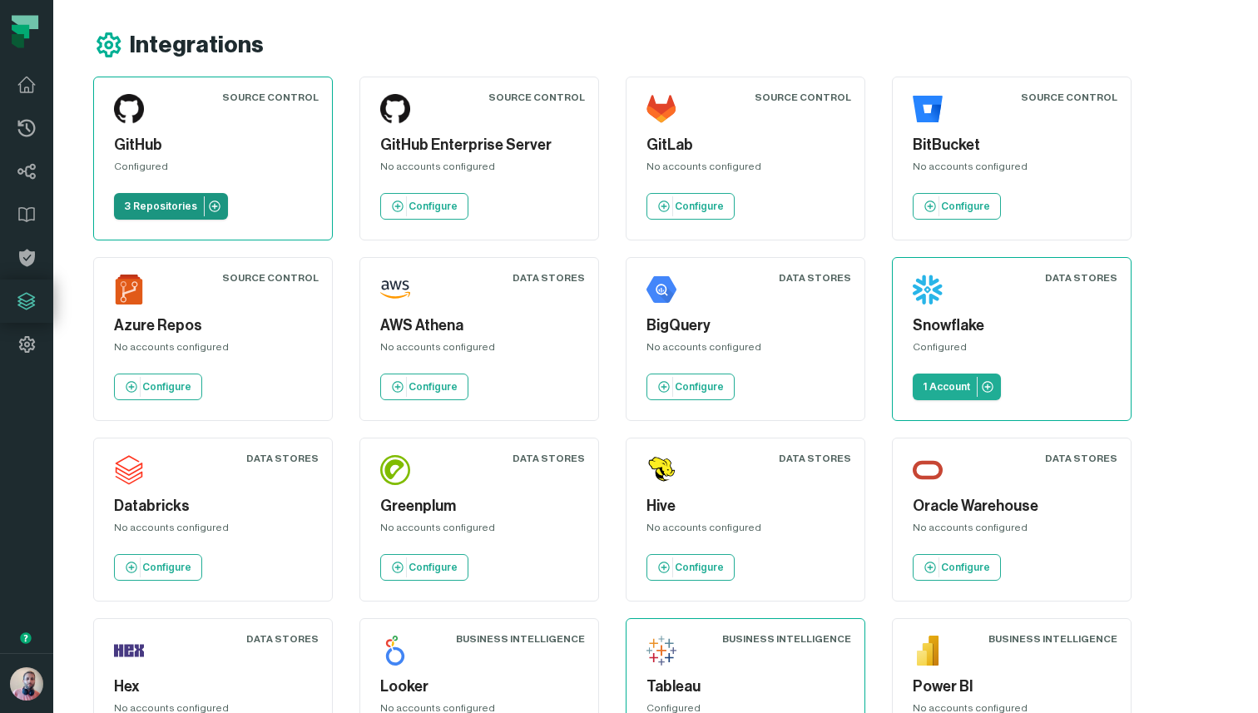
click at [167, 202] on p "3 Repositories" at bounding box center [160, 206] width 73 height 13
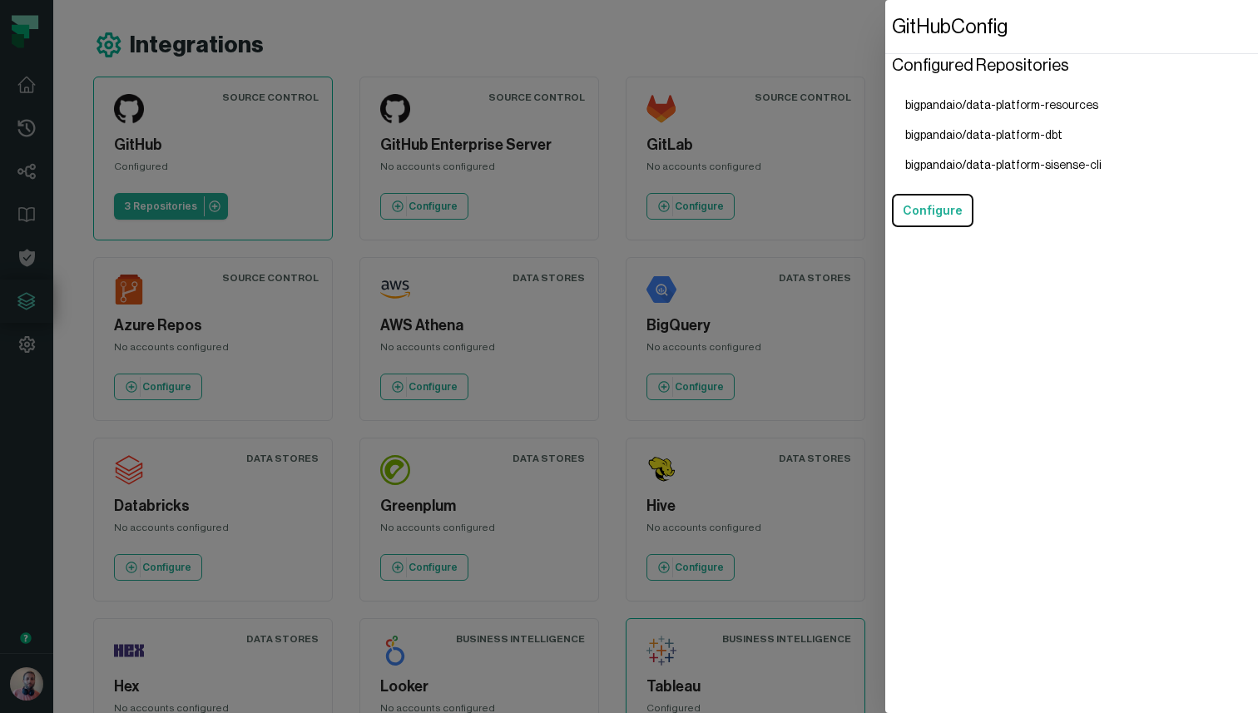
click at [946, 104] on li "bigpandaio/data-platform-resources" at bounding box center [1003, 106] width 223 height 30
click at [885, 62] on dialog "GitHub Config Configured Repositories bigpandaio/data-platform-resources bigpan…" at bounding box center [1071, 356] width 373 height 713
